Goal: Task Accomplishment & Management: Use online tool/utility

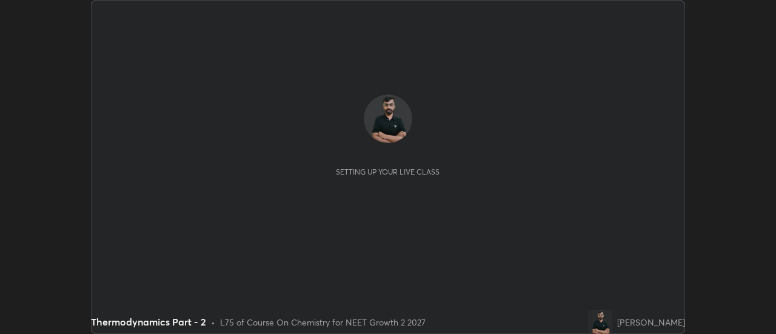
scroll to position [334, 776]
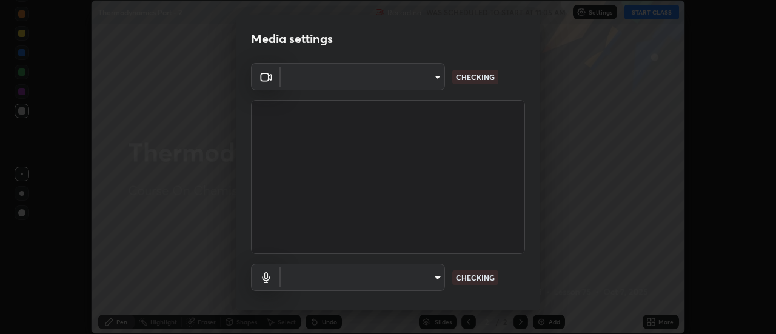
type input "751d449d604e4b96ecedde1e1f6f716fb17d1e84b34bafc94373a3023f52de87"
click at [418, 282] on body "Erase all Thermodynamics Part - 2 Recording WAS SCHEDULED TO START AT 11:05 AM …" at bounding box center [388, 167] width 776 height 334
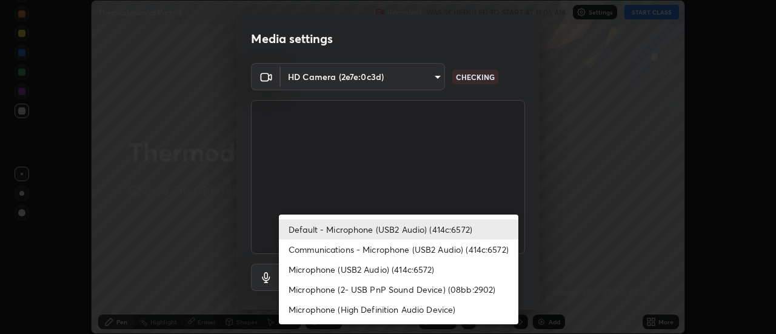
click at [411, 251] on li "Communications - Microphone (USB2 Audio) (414c:6572)" at bounding box center [399, 250] width 240 height 20
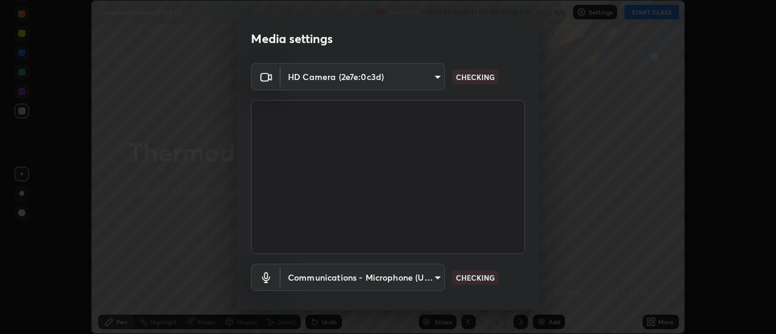
click at [408, 279] on body "Erase all Thermodynamics Part - 2 Recording WAS SCHEDULED TO START AT 11:05 AM …" at bounding box center [388, 167] width 776 height 334
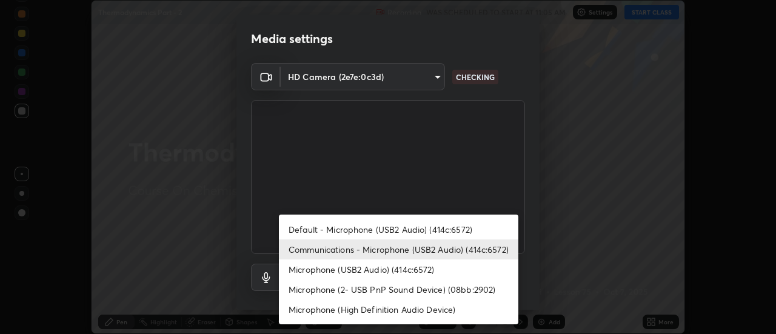
click at [426, 229] on li "Default - Microphone (USB2 Audio) (414c:6572)" at bounding box center [399, 230] width 240 height 20
type input "default"
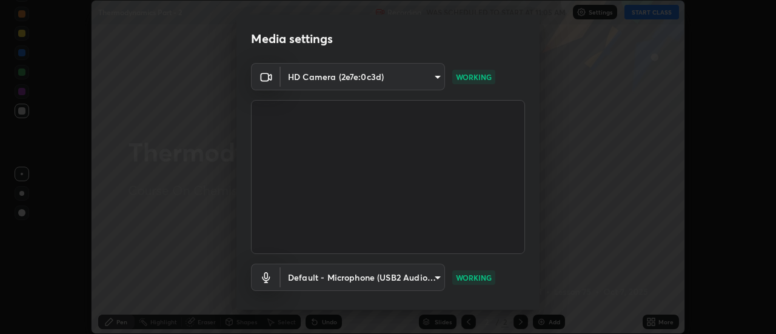
scroll to position [64, 0]
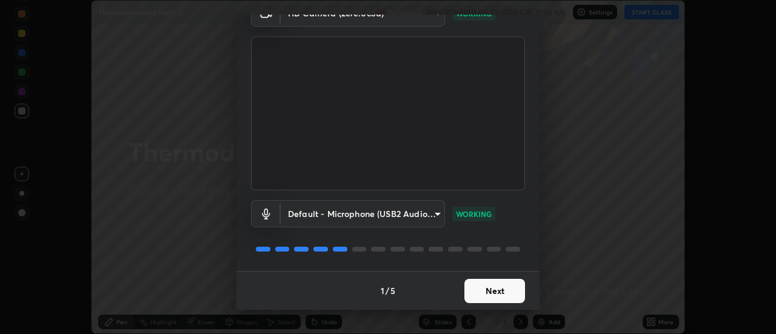
click at [513, 291] on button "Next" at bounding box center [495, 291] width 61 height 24
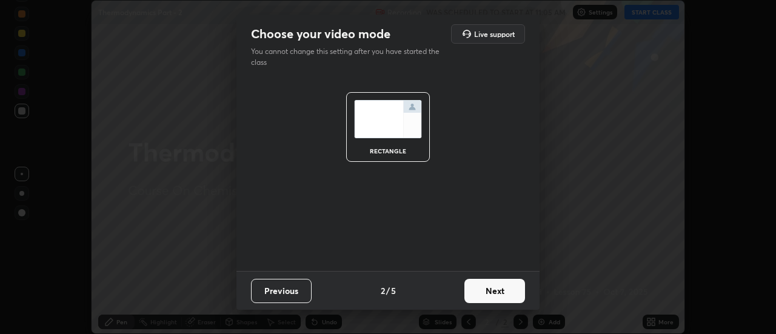
scroll to position [0, 0]
click at [517, 294] on button "Next" at bounding box center [495, 291] width 61 height 24
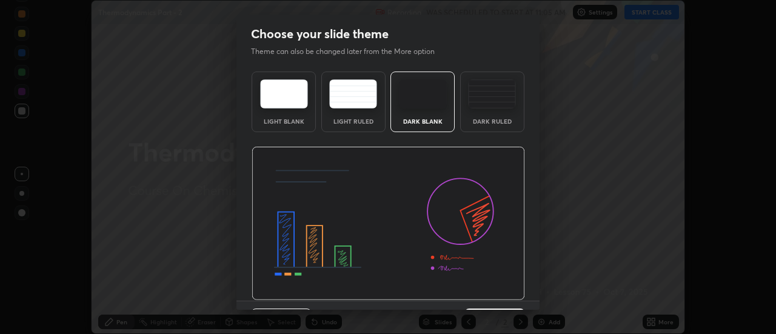
scroll to position [30, 0]
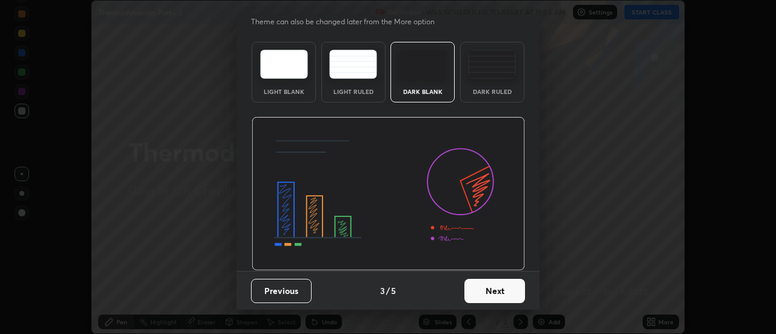
click at [509, 295] on button "Next" at bounding box center [495, 291] width 61 height 24
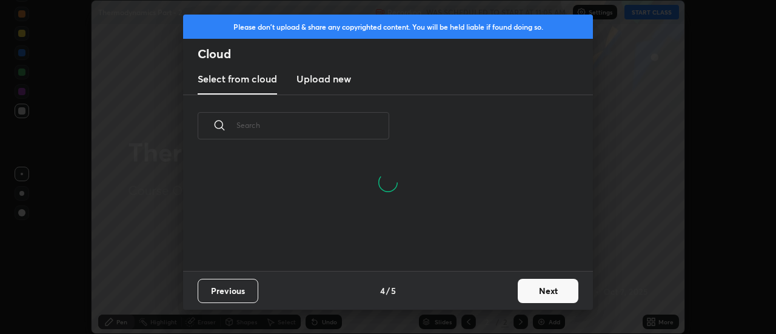
click at [531, 288] on button "Next" at bounding box center [548, 291] width 61 height 24
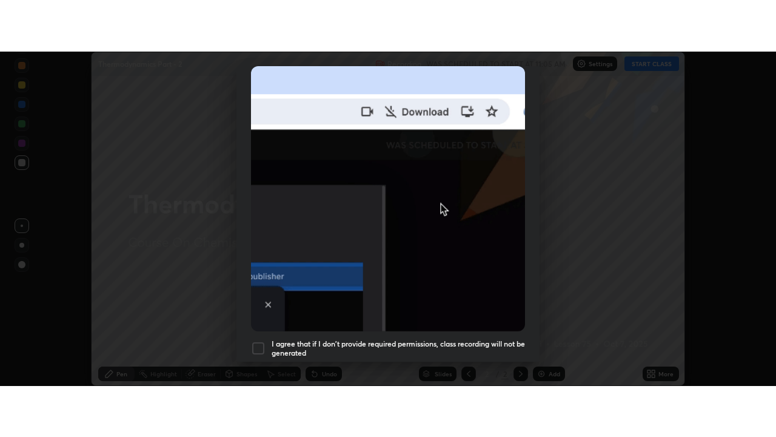
scroll to position [311, 0]
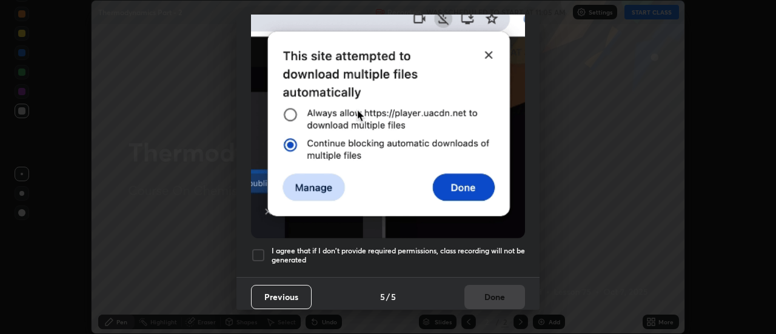
click at [260, 256] on div at bounding box center [258, 255] width 15 height 15
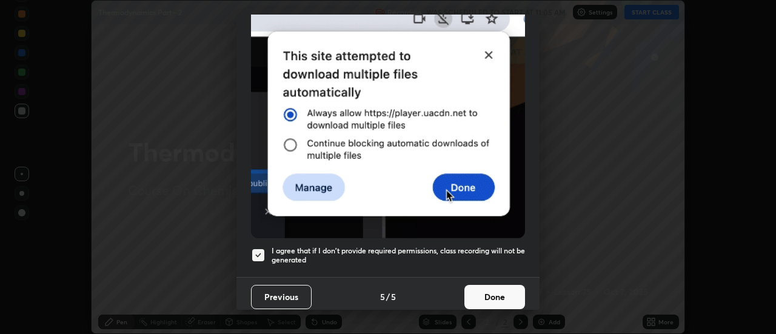
click at [482, 300] on button "Done" at bounding box center [495, 297] width 61 height 24
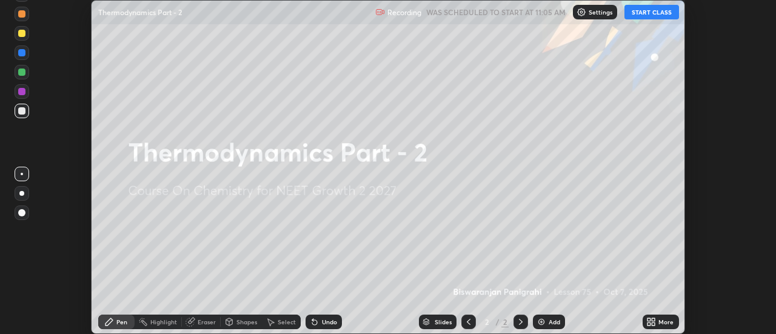
click at [656, 323] on icon at bounding box center [652, 322] width 10 height 10
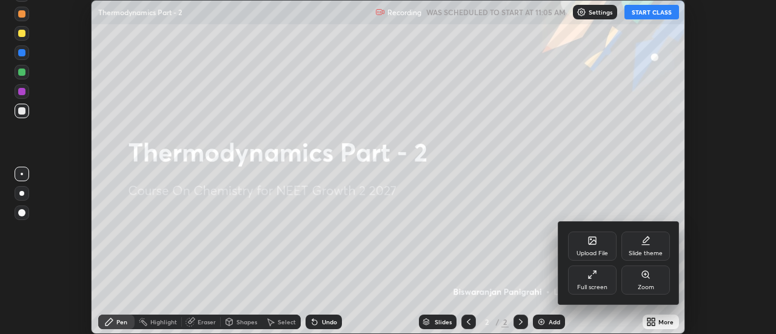
click at [604, 288] on div "Full screen" at bounding box center [593, 288] width 30 height 6
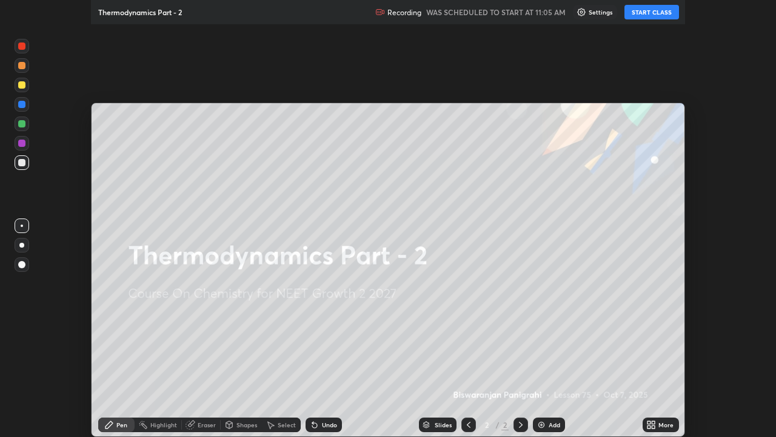
scroll to position [437, 776]
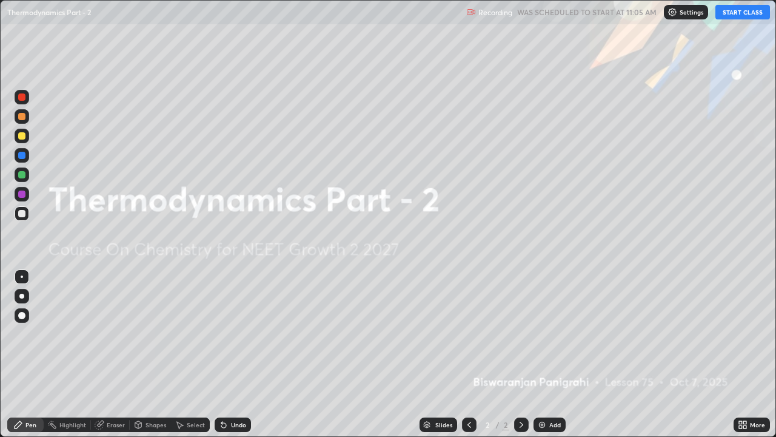
click at [546, 334] on div "Add" at bounding box center [550, 424] width 32 height 15
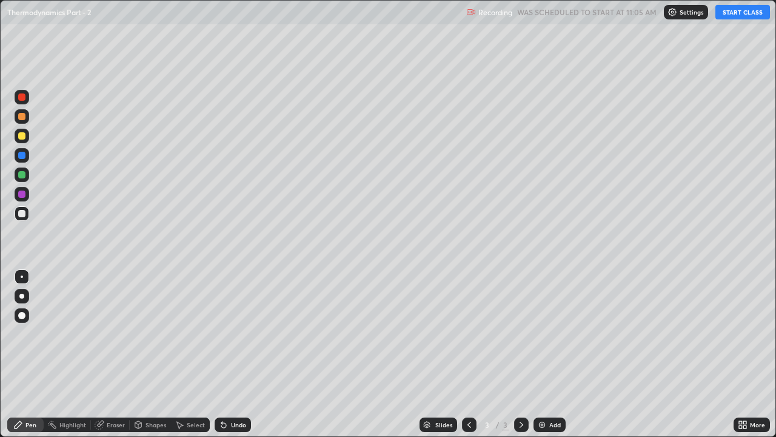
click at [750, 15] on button "START CLASS" at bounding box center [743, 12] width 55 height 15
click at [24, 297] on div at bounding box center [22, 296] width 15 height 15
click at [24, 138] on div at bounding box center [21, 135] width 7 height 7
click at [26, 215] on div at bounding box center [22, 213] width 15 height 15
click at [222, 334] on icon at bounding box center [223, 425] width 5 height 5
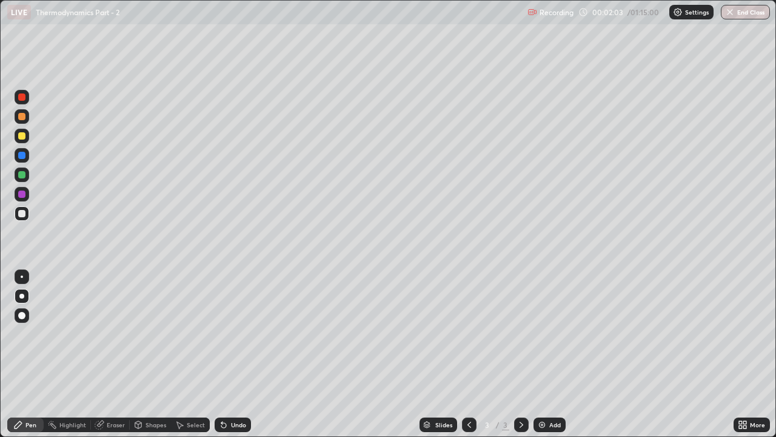
click at [231, 334] on div "Undo" at bounding box center [233, 424] width 36 height 15
click at [246, 334] on div "Undo" at bounding box center [233, 424] width 36 height 15
click at [22, 135] on div at bounding box center [21, 135] width 7 height 7
click at [20, 212] on div at bounding box center [21, 213] width 7 height 7
click at [232, 334] on div "Undo" at bounding box center [238, 425] width 15 height 6
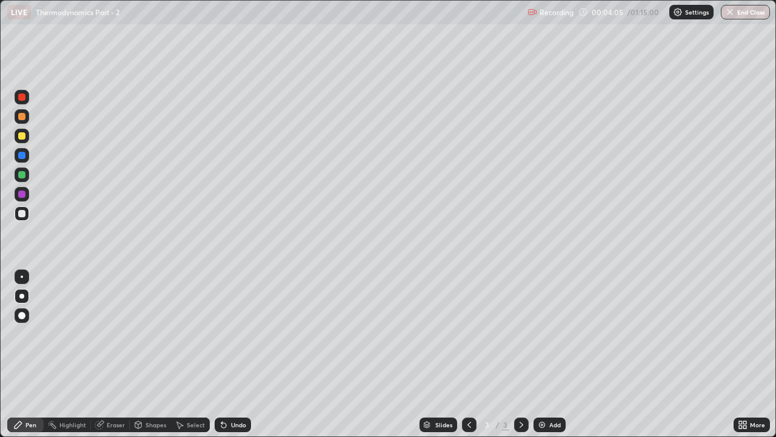
click at [237, 334] on div "Undo" at bounding box center [238, 425] width 15 height 6
click at [240, 334] on div "Undo" at bounding box center [238, 425] width 15 height 6
click at [29, 147] on div at bounding box center [21, 155] width 19 height 19
